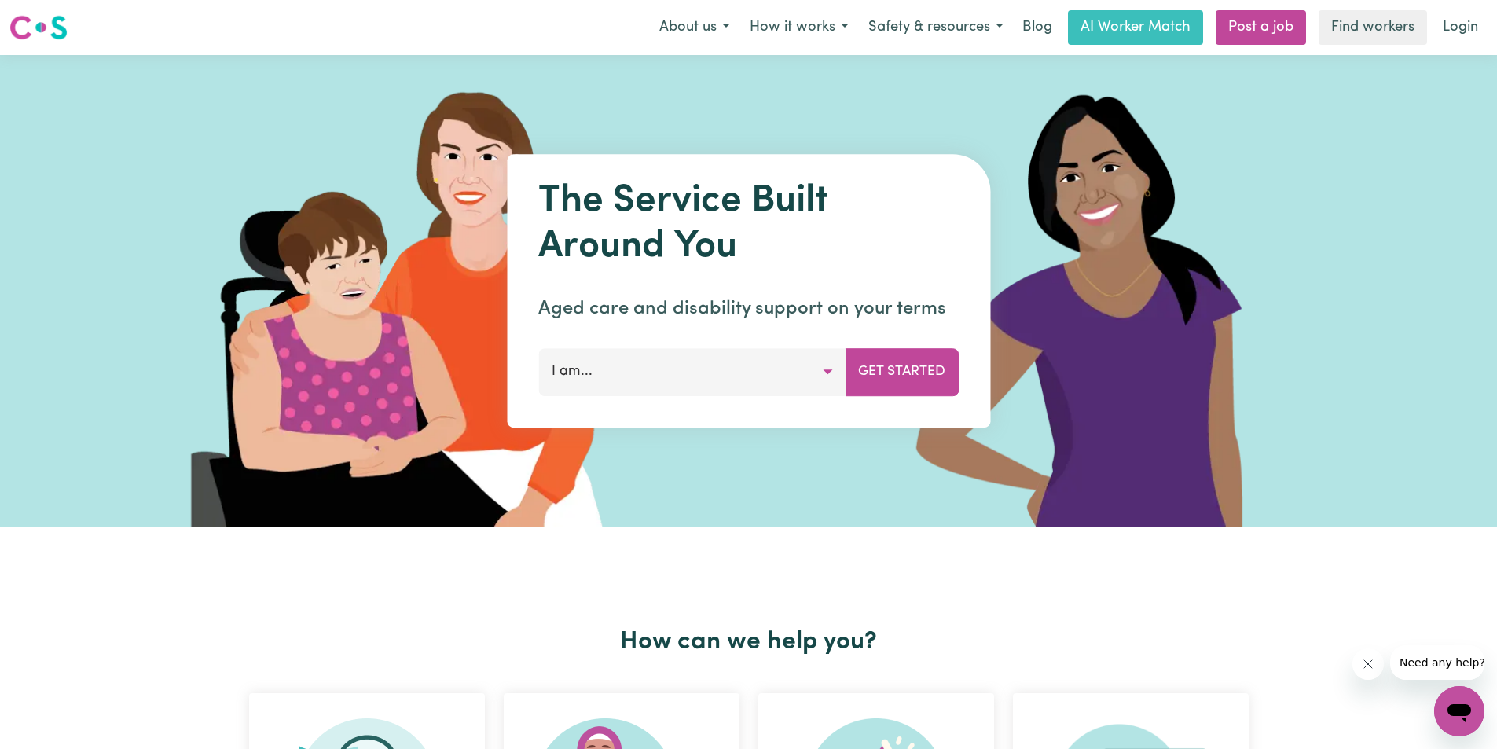
click at [795, 376] on button "I am..." at bounding box center [691, 371] width 307 height 47
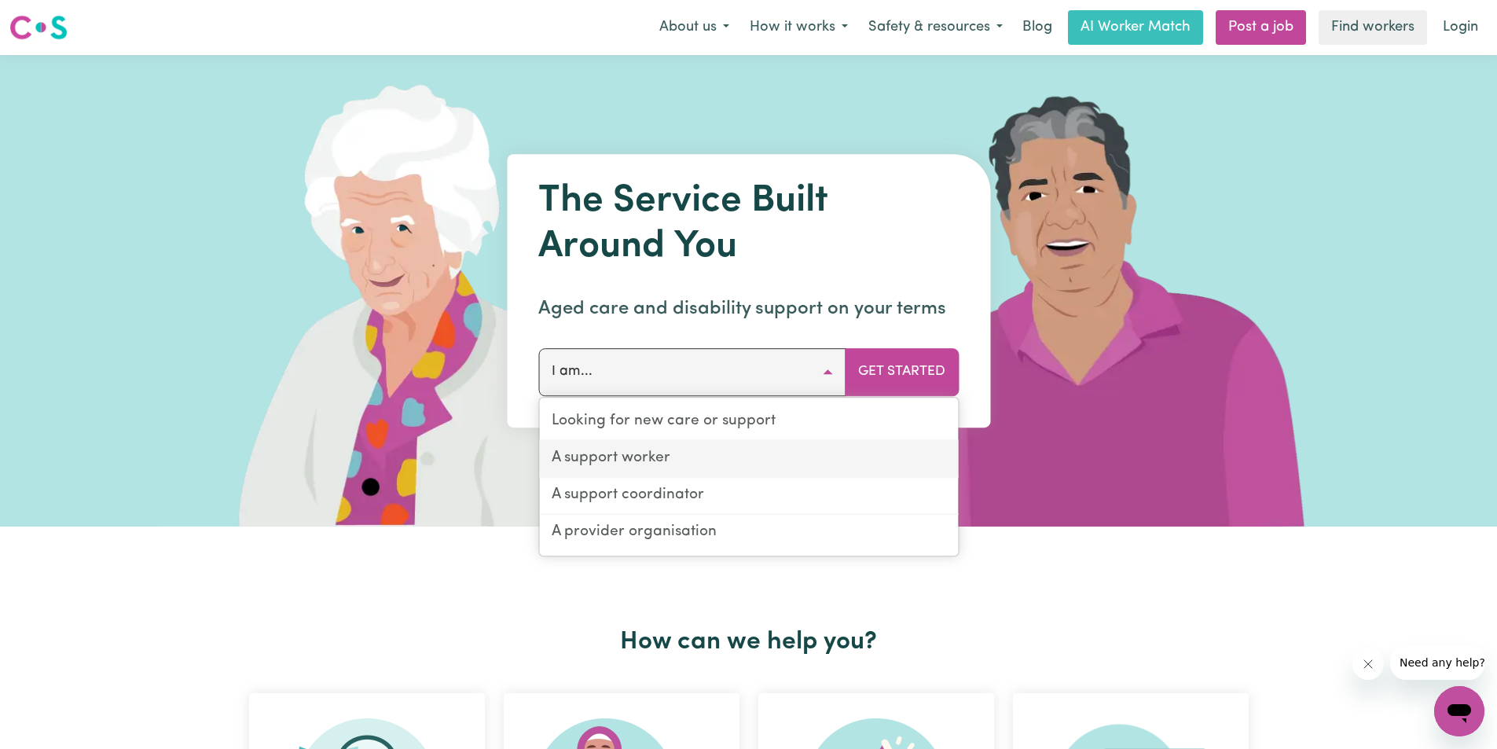
click at [634, 467] on link "A support worker" at bounding box center [748, 459] width 419 height 37
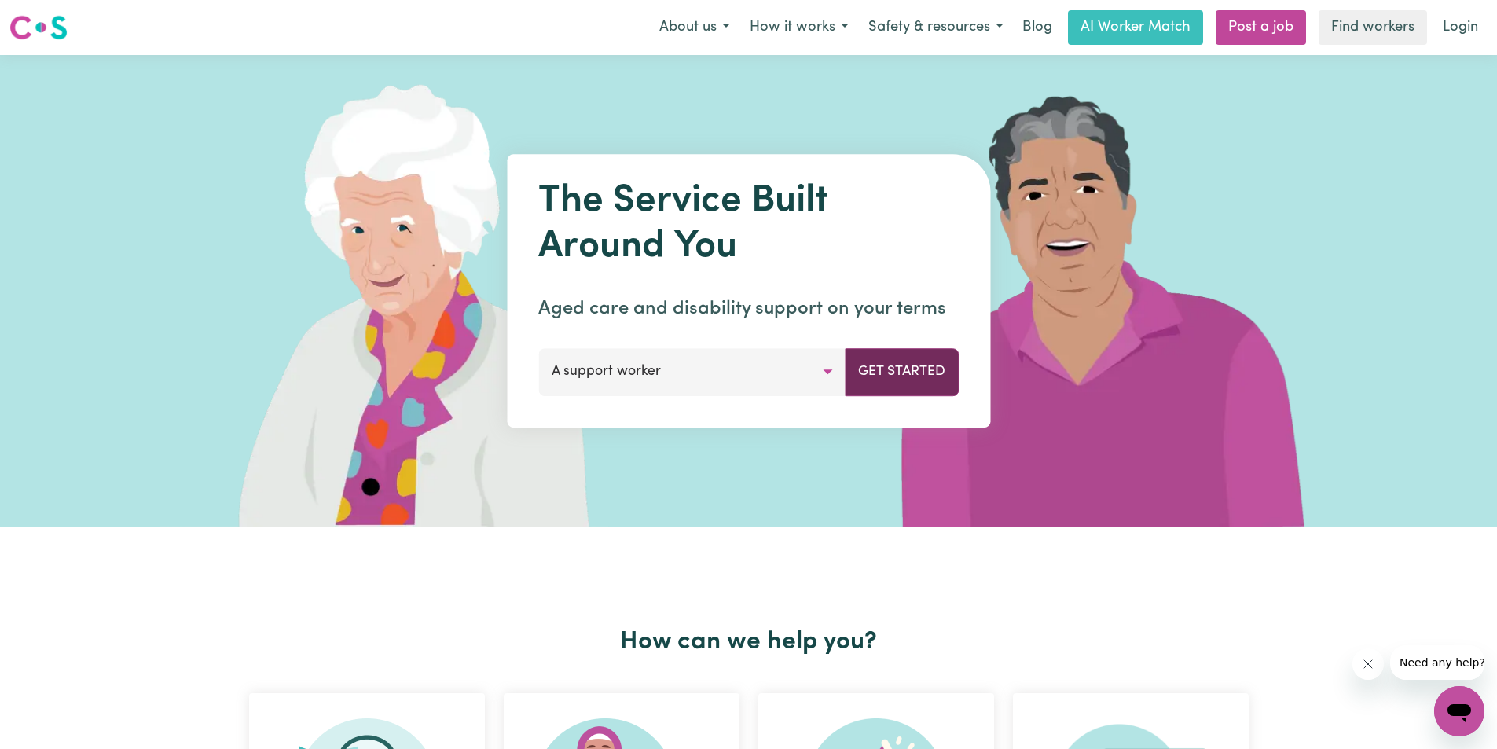
click at [889, 369] on button "Get Started" at bounding box center [902, 371] width 114 height 47
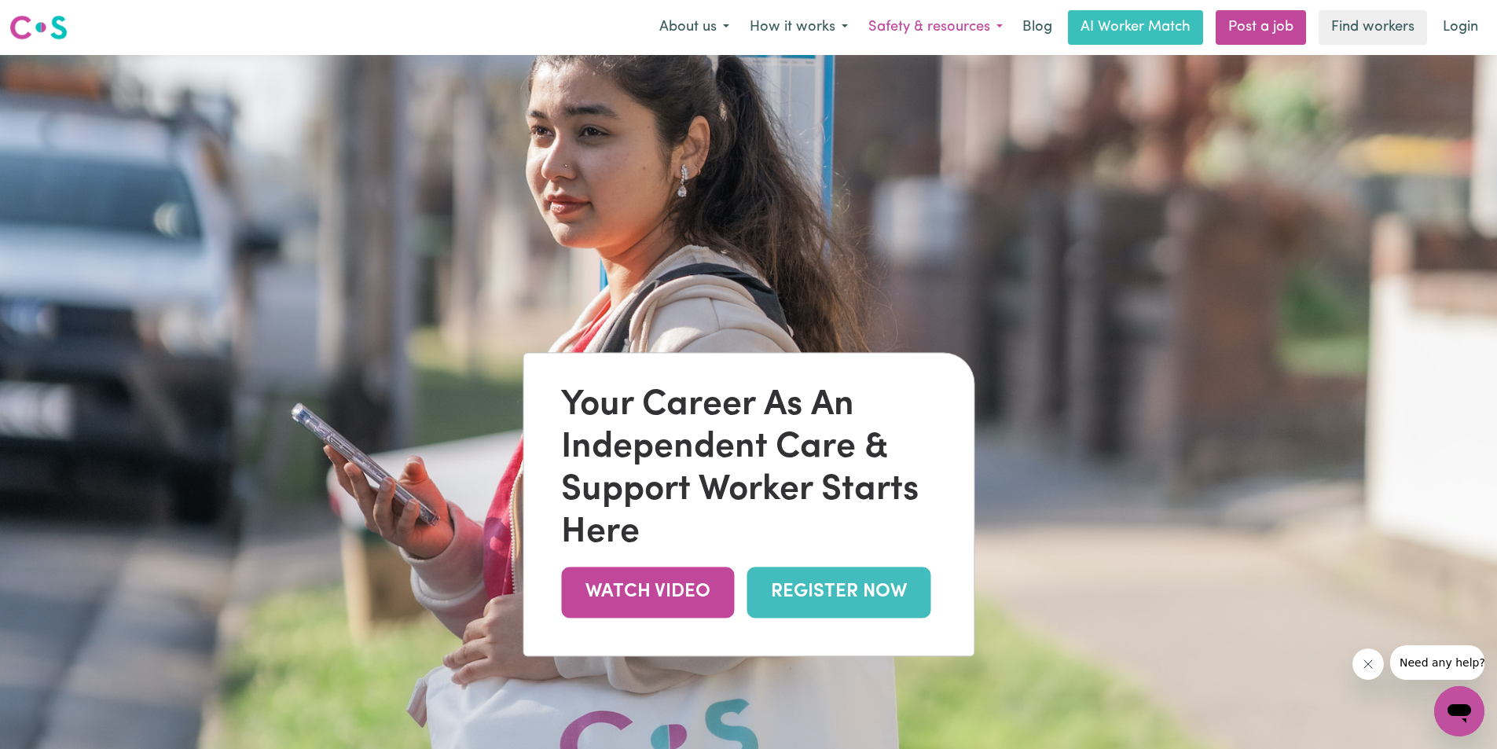
click at [997, 28] on button "Safety & resources" at bounding box center [935, 27] width 155 height 33
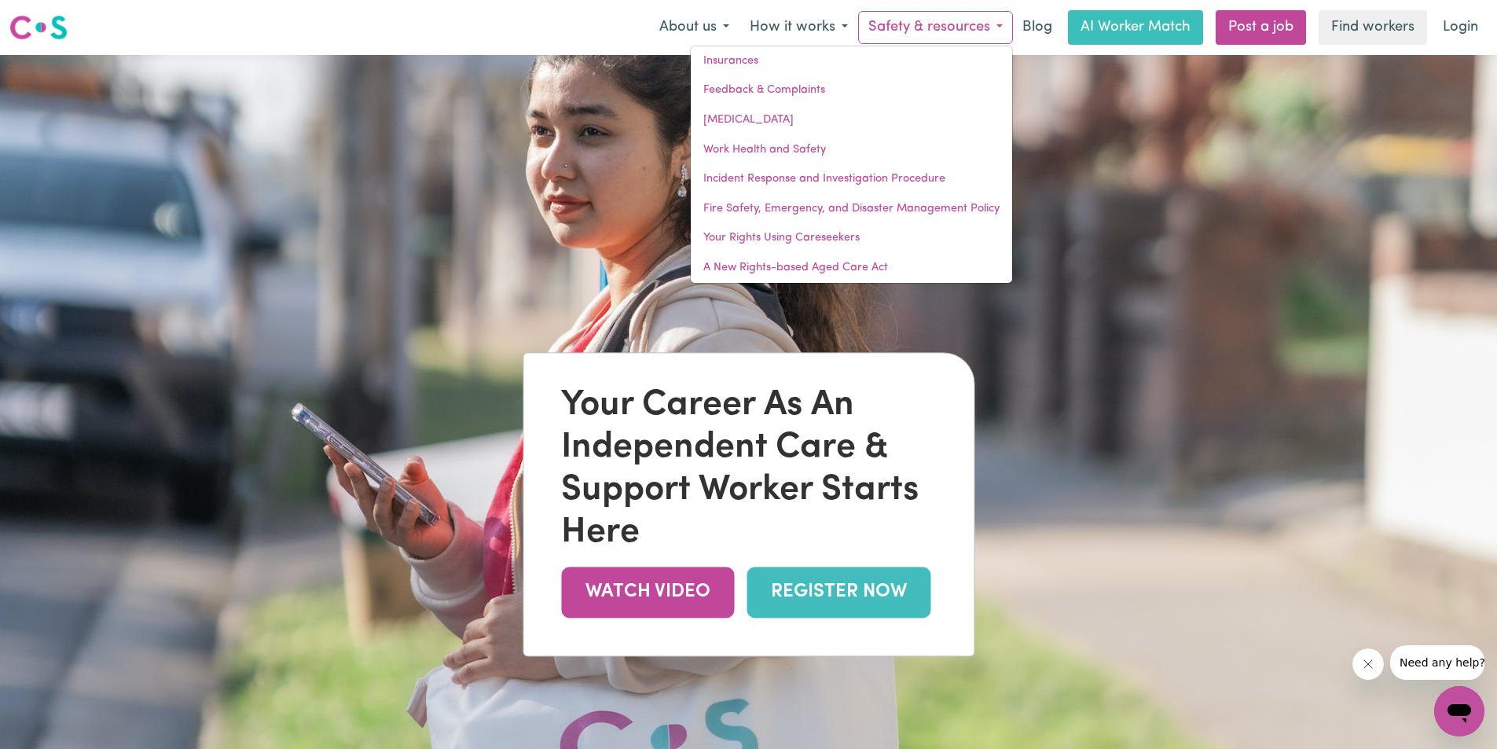
click at [997, 28] on button "Safety & resources" at bounding box center [935, 27] width 155 height 33
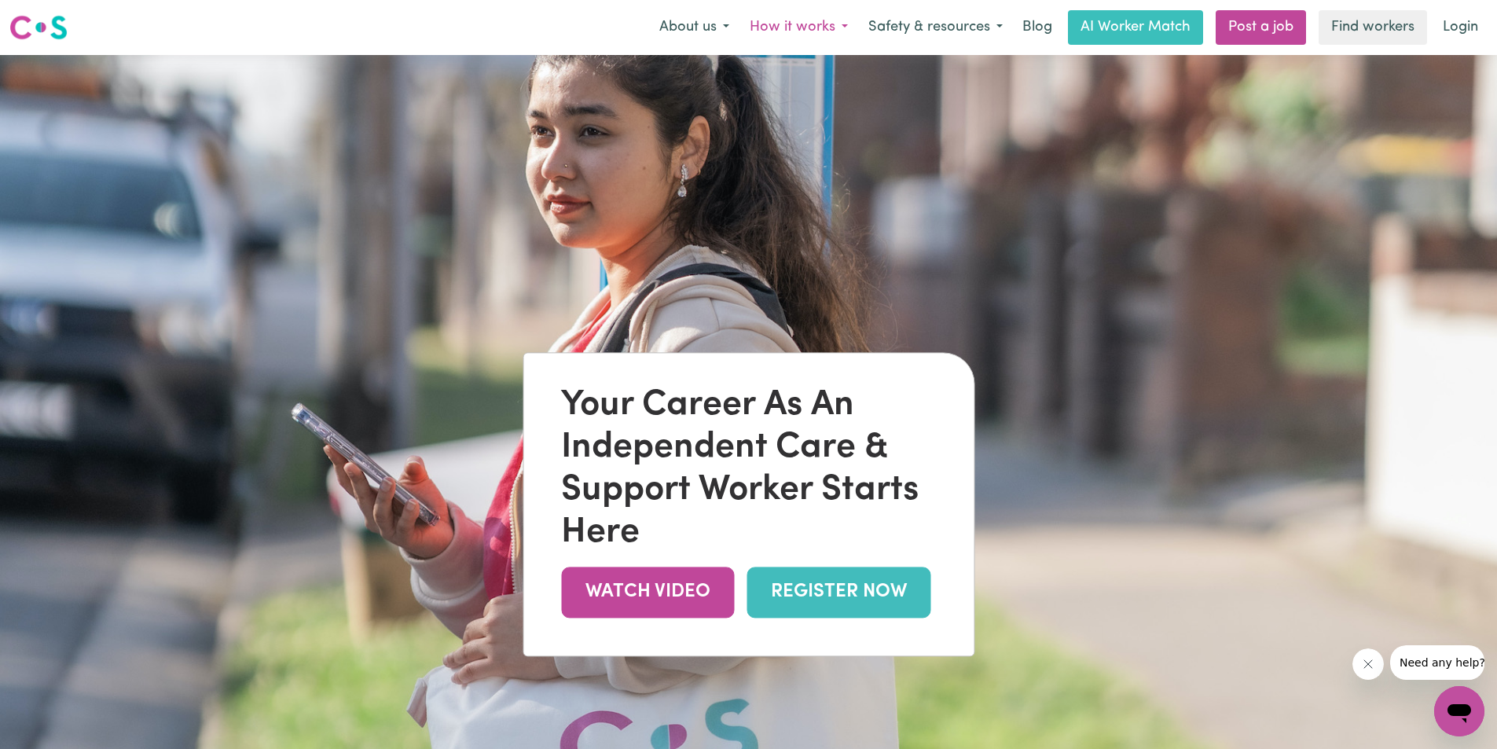
click at [840, 34] on button "How it works" at bounding box center [799, 27] width 119 height 33
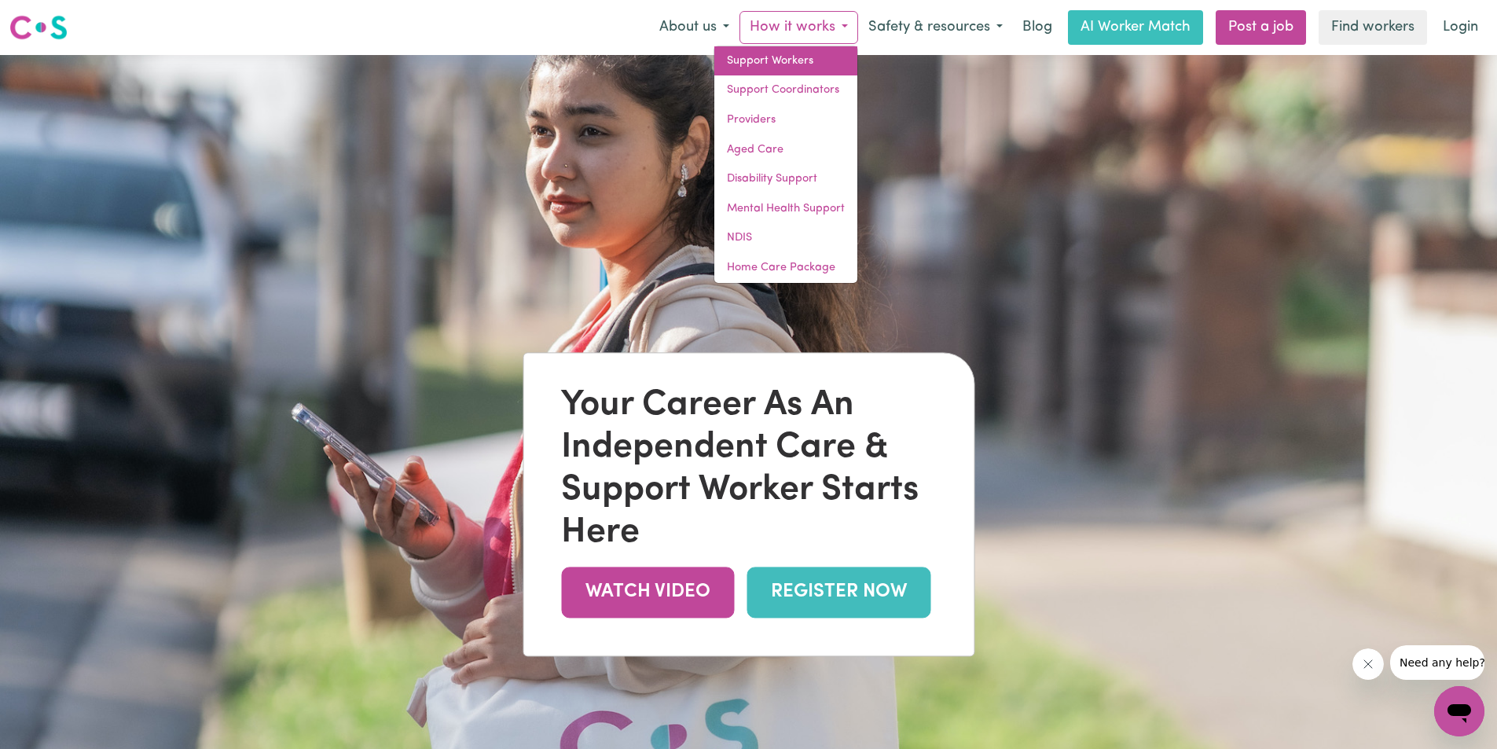
click at [825, 60] on link "Support Workers" at bounding box center [786, 61] width 143 height 30
click at [781, 62] on link "Support Workers" at bounding box center [786, 61] width 143 height 30
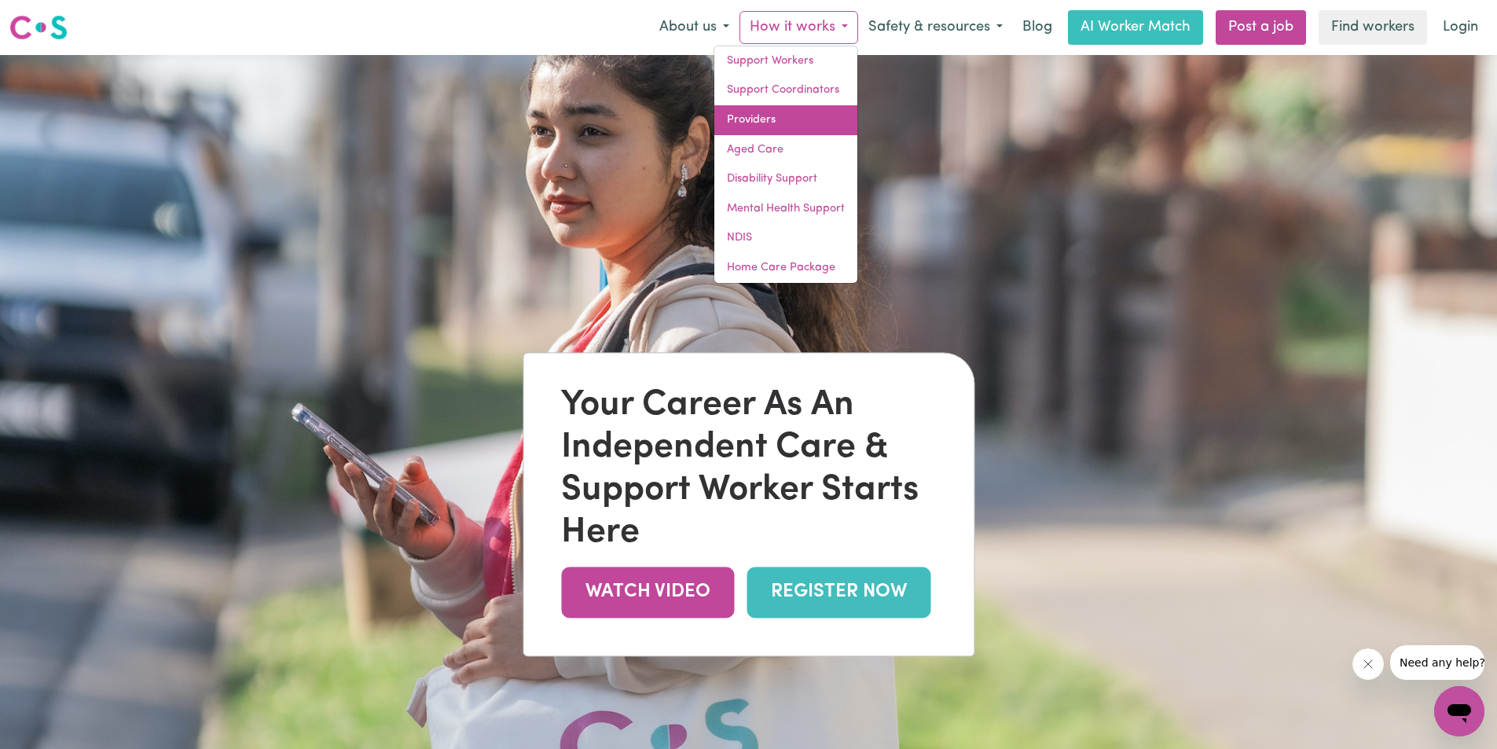
click at [758, 118] on link "Providers" at bounding box center [786, 120] width 143 height 30
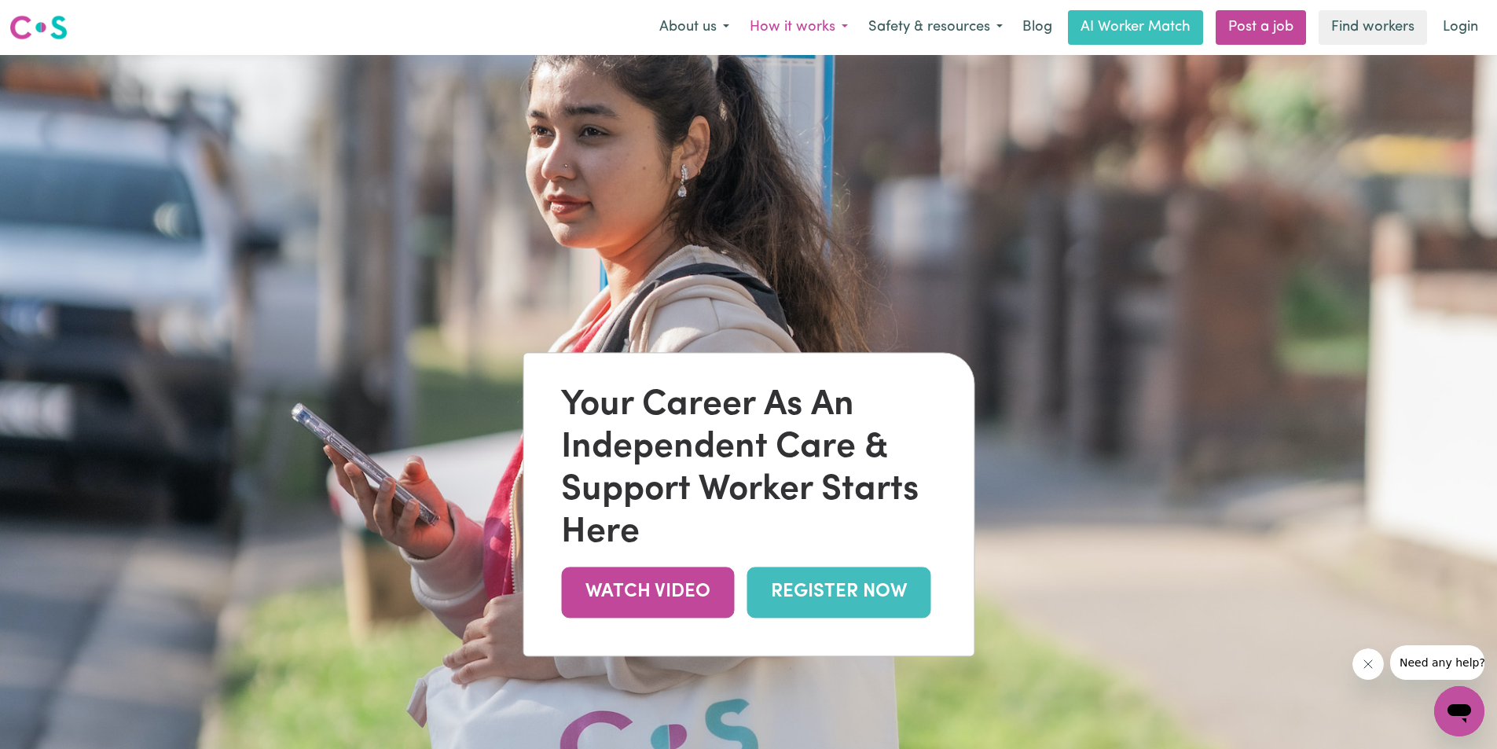
click at [825, 20] on button "How it works" at bounding box center [799, 27] width 119 height 33
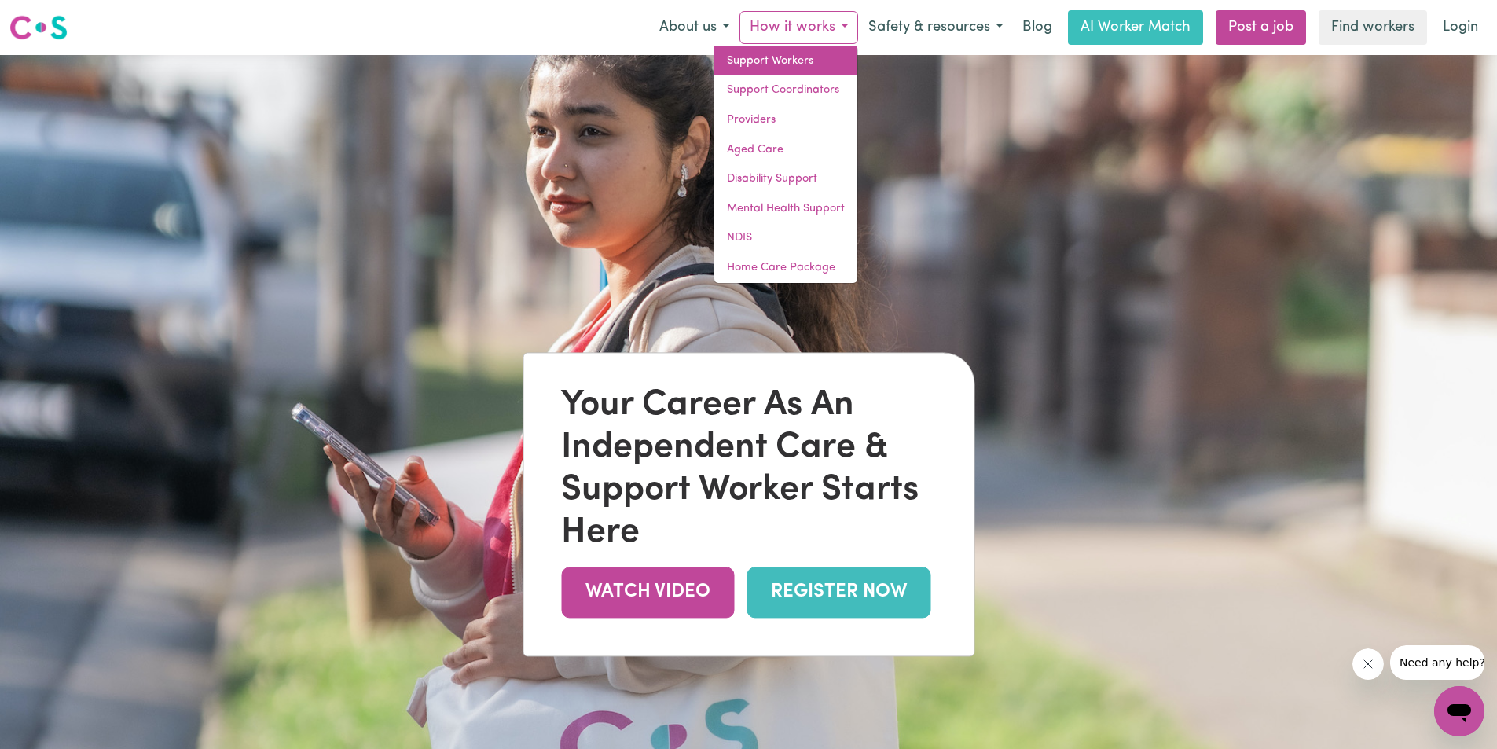
click at [787, 66] on link "Support Workers" at bounding box center [786, 61] width 143 height 30
click at [665, 411] on div "Your Career As An Independent Care & Support Worker Starts Here" at bounding box center [748, 469] width 375 height 170
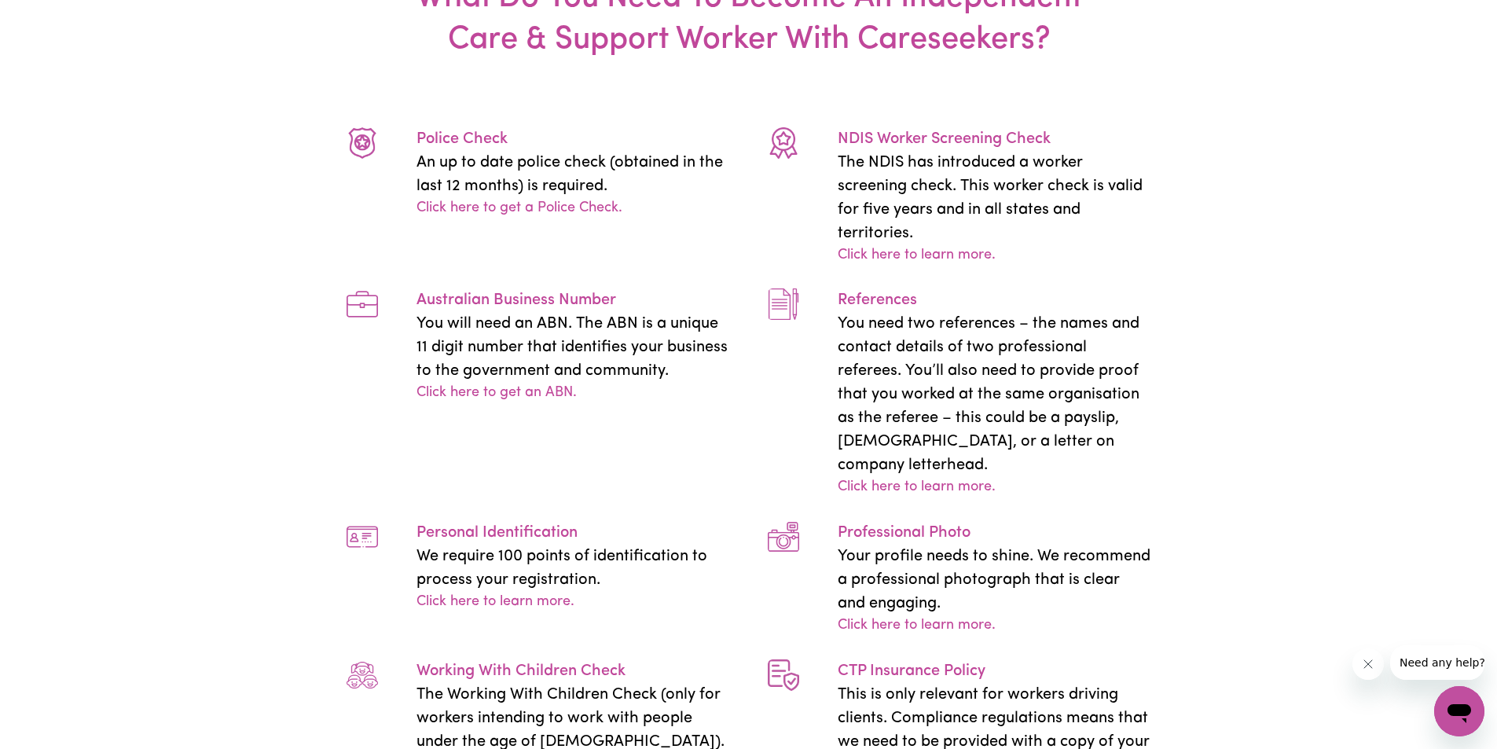
scroll to position [3459, 0]
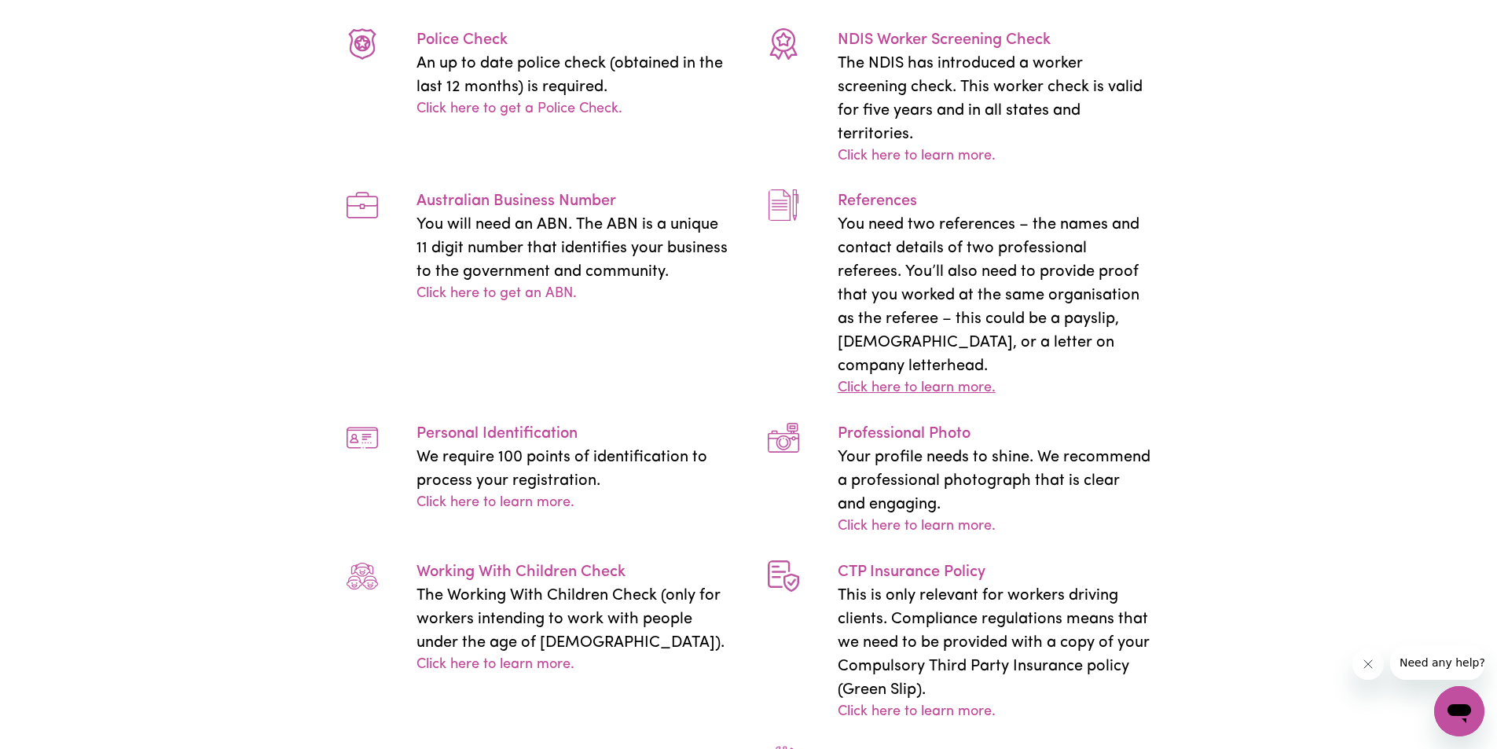
click at [975, 378] on link "Click here to learn more." at bounding box center [917, 388] width 158 height 21
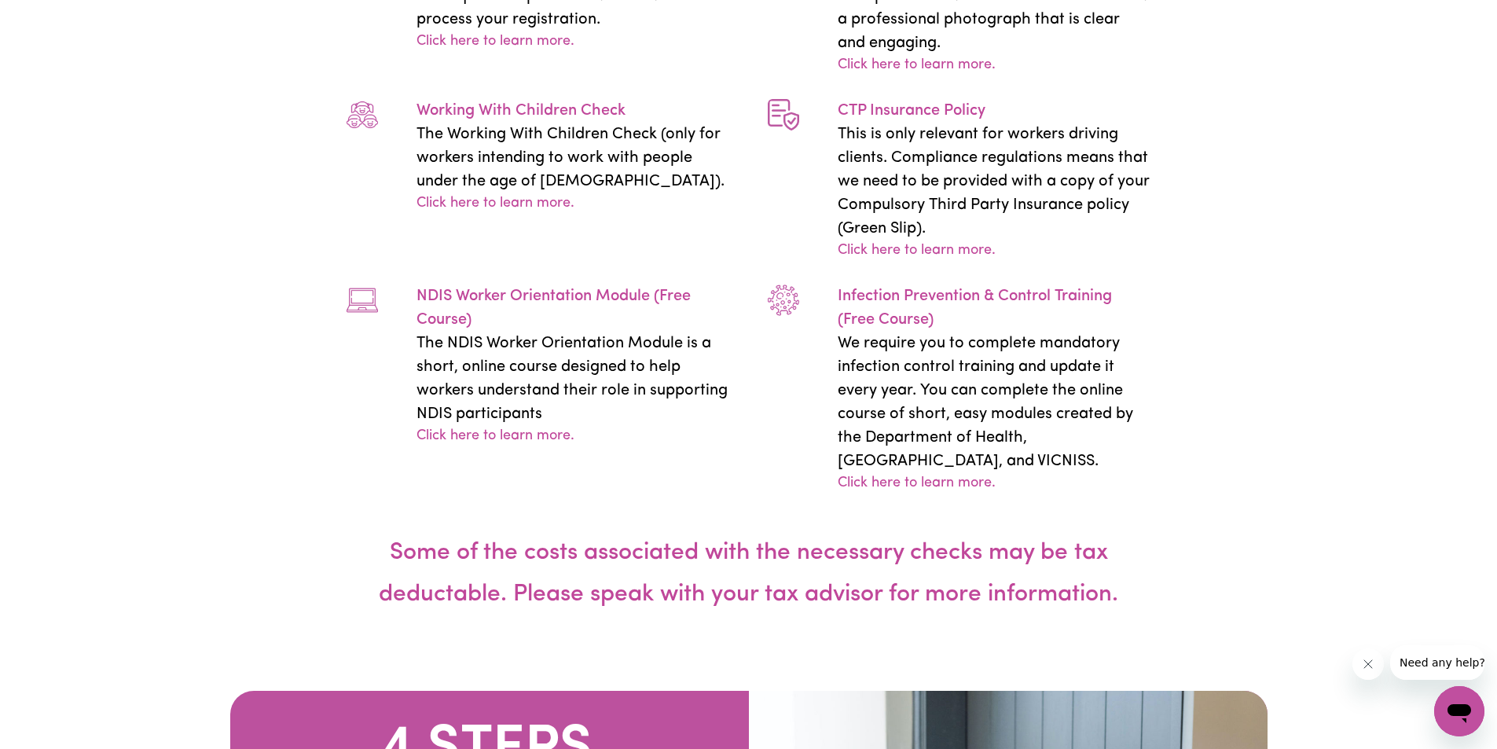
scroll to position [3852, 0]
